Goal: Find contact information: Find contact information

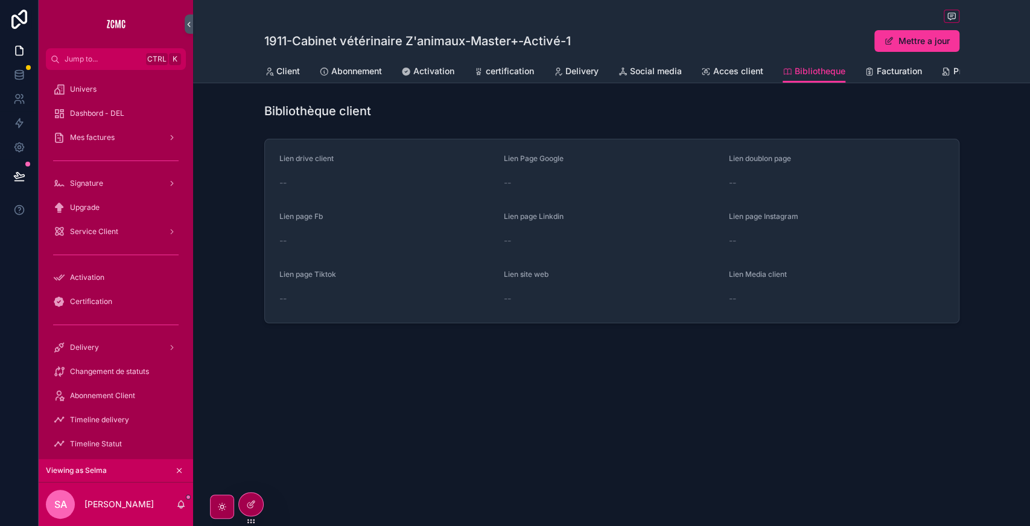
scroll to position [221, 0]
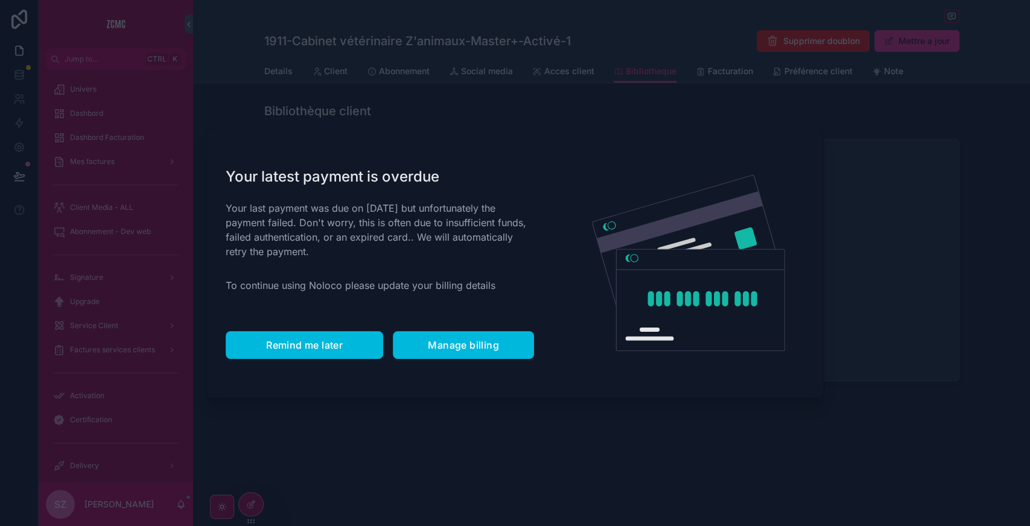
click at [308, 345] on span "Remind me later" at bounding box center [304, 345] width 77 height 12
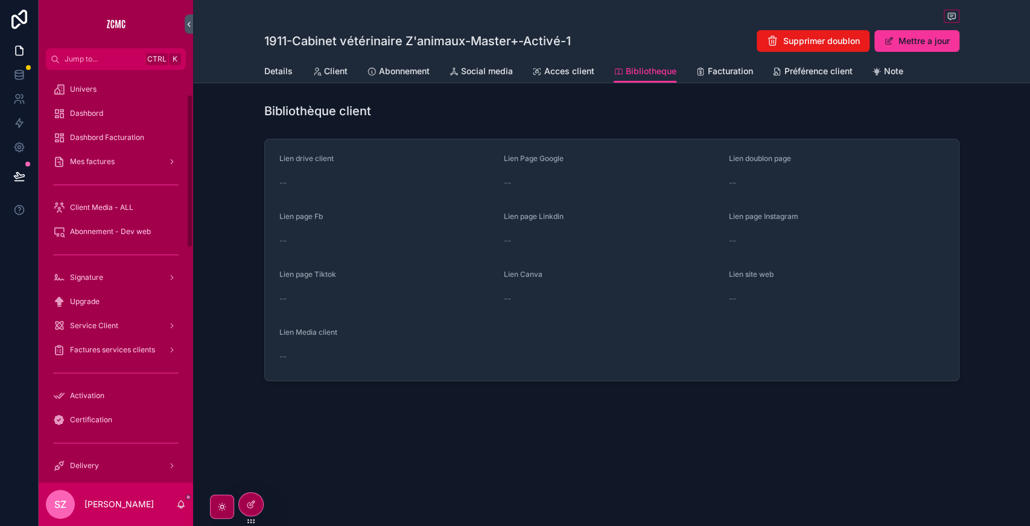
scroll to position [326, 0]
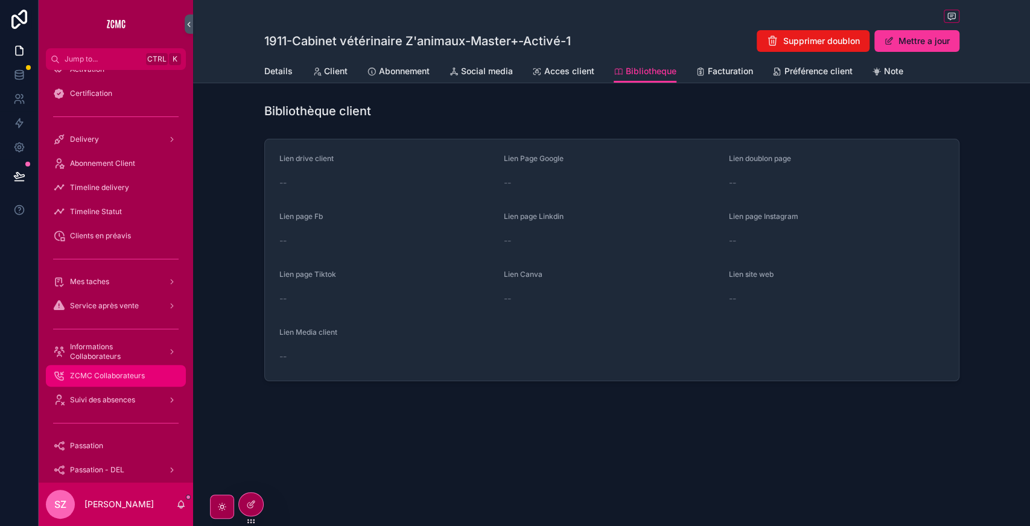
click at [98, 373] on span "ZCMC Collaborateurs" at bounding box center [107, 376] width 75 height 10
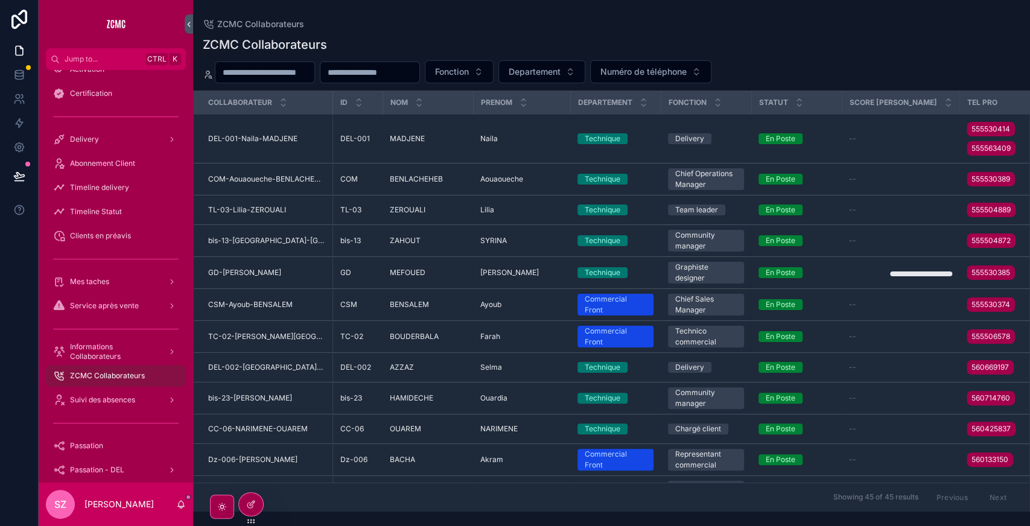
click at [370, 71] on input "scrollable content" at bounding box center [369, 72] width 99 height 17
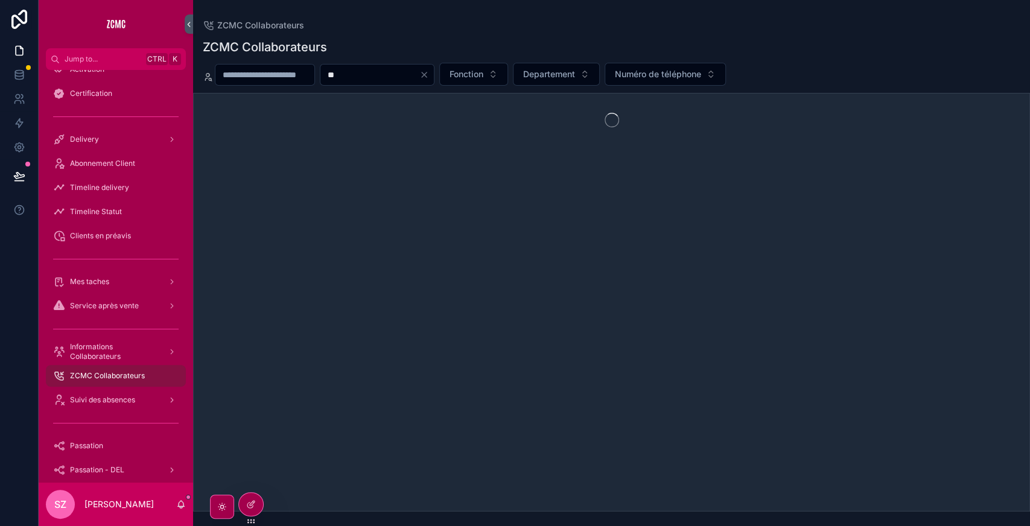
type input "**"
click at [400, 49] on div "ZCMC Collaborateurs" at bounding box center [611, 47] width 817 height 17
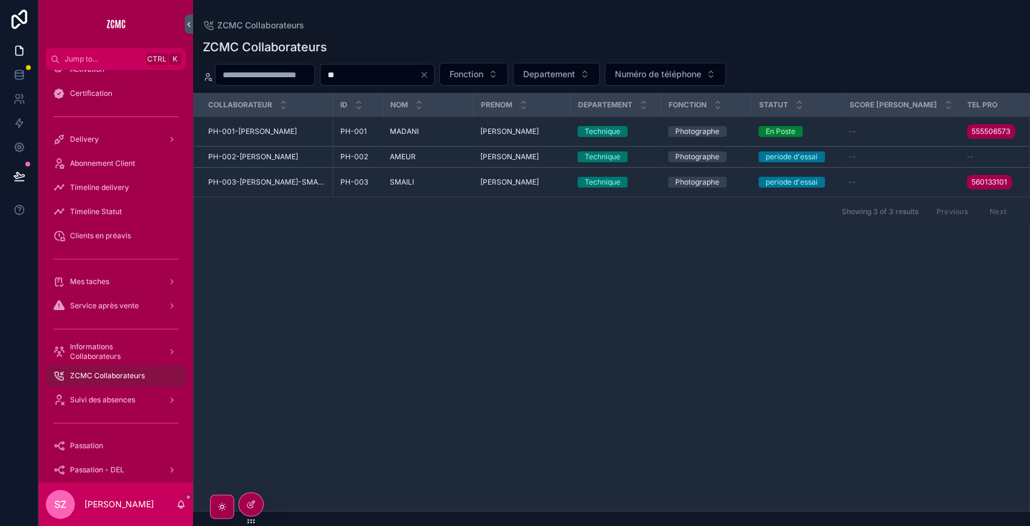
scroll to position [0, 93]
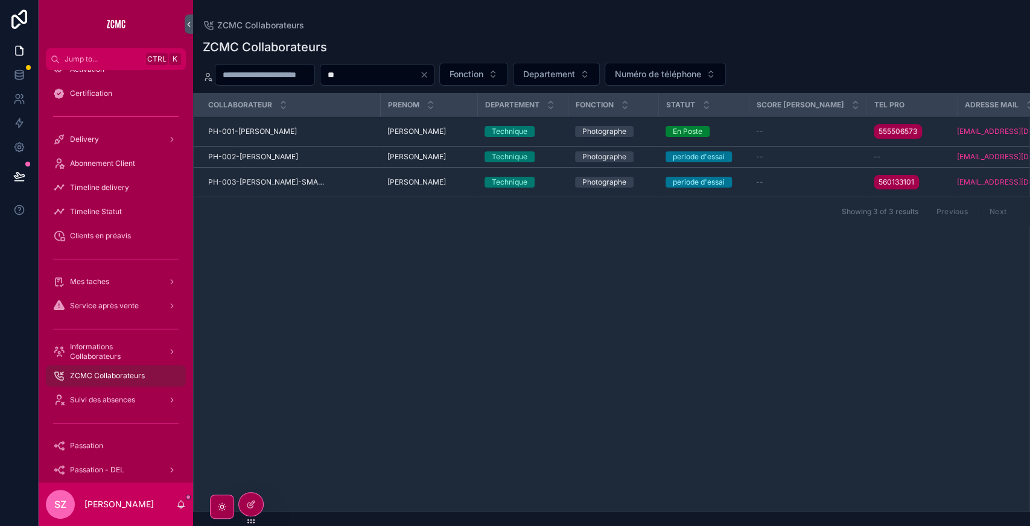
click at [922, 157] on td "--" at bounding box center [911, 157] width 90 height 21
click at [895, 157] on div "--" at bounding box center [912, 157] width 76 height 10
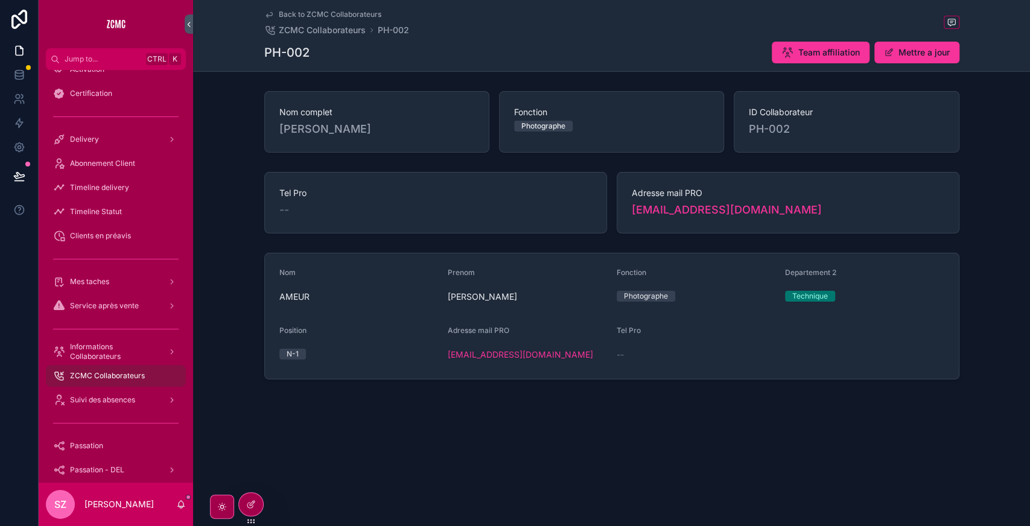
click at [794, 209] on div "[EMAIL_ADDRESS][DOMAIN_NAME]" at bounding box center [788, 209] width 312 height 17
copy link "[EMAIL_ADDRESS][DOMAIN_NAME]"
